Goal: Participate in discussion: Engage in conversation with other users on a specific topic

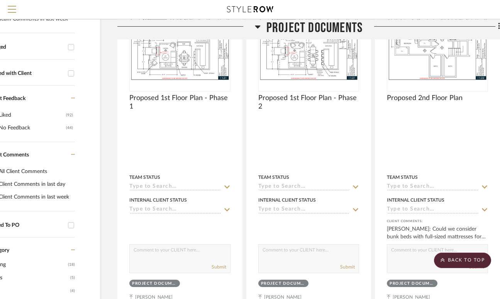
scroll to position [168, 45]
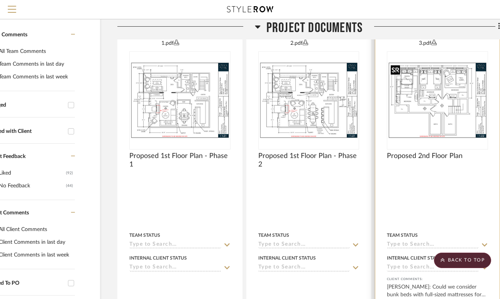
click at [0, 0] on img at bounding box center [0, 0] width 0 height 0
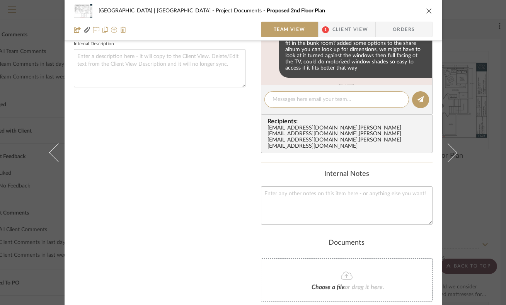
scroll to position [250, 0]
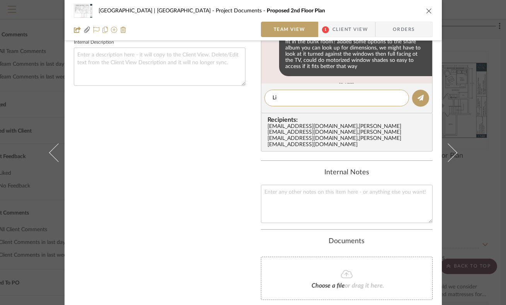
type textarea "L"
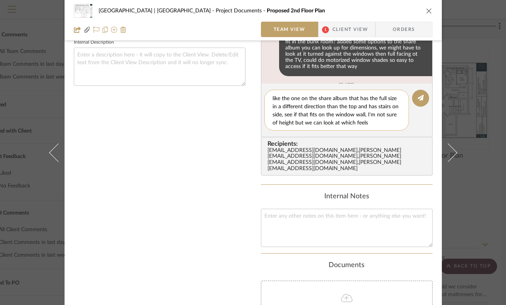
scroll to position [15, 0]
type textarea "This could work, let's also look at a twin over a full like the one on the shar…"
click at [419, 95] on icon at bounding box center [420, 98] width 6 height 6
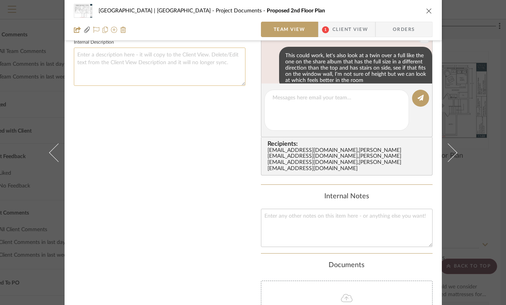
scroll to position [128, 0]
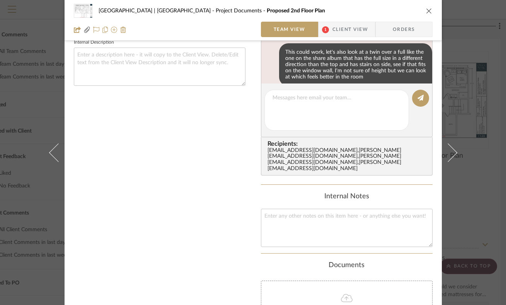
click at [426, 11] on icon "close" at bounding box center [429, 11] width 6 height 6
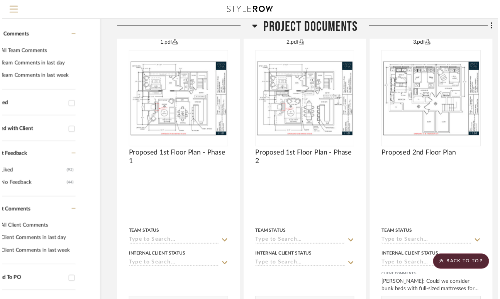
scroll to position [168, 45]
